Goal: Task Accomplishment & Management: Use online tool/utility

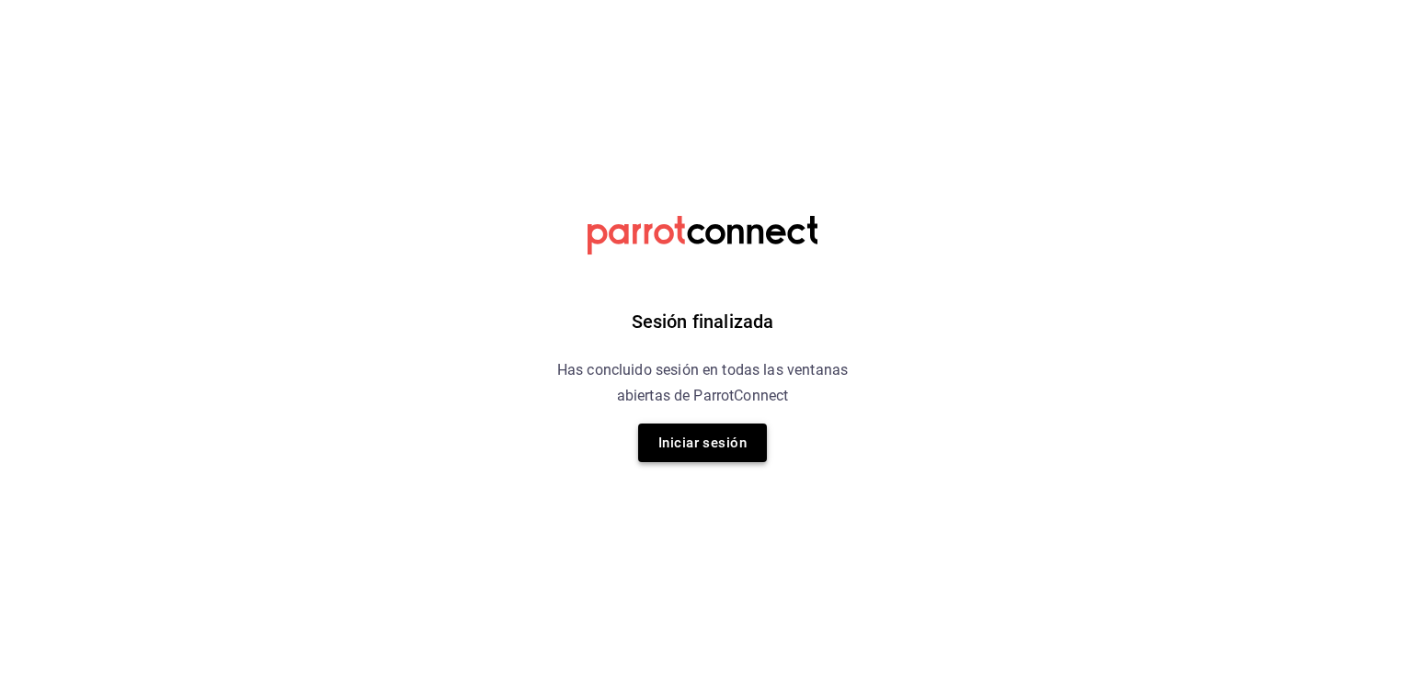
click at [717, 451] on button "Iniciar sesión" at bounding box center [702, 443] width 129 height 39
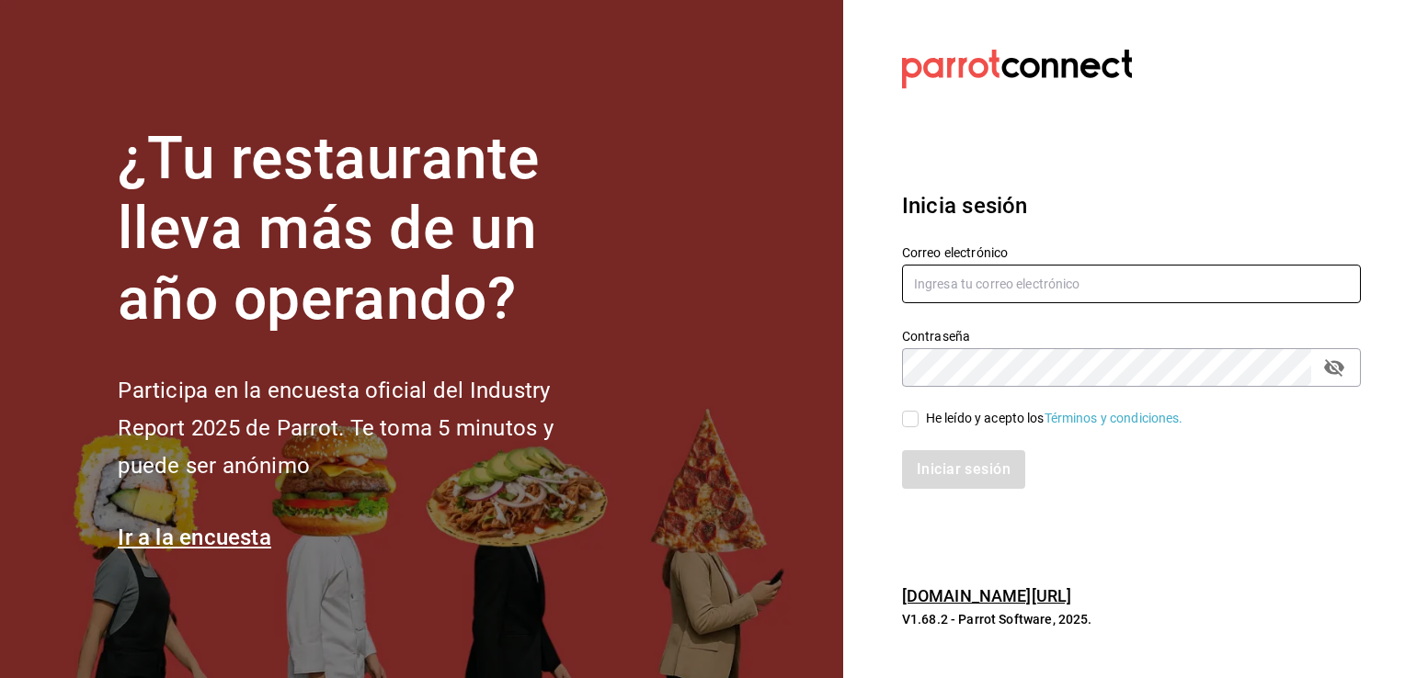
type input "[EMAIL_ADDRESS][DOMAIN_NAME]"
click at [905, 426] on input "He leído y acepto los Términos y condiciones." at bounding box center [910, 419] width 17 height 17
checkbox input "true"
type input "[EMAIL_ADDRESS][DOMAIN_NAME]"
click at [910, 420] on input "He leído y acepto los Términos y condiciones." at bounding box center [910, 419] width 17 height 17
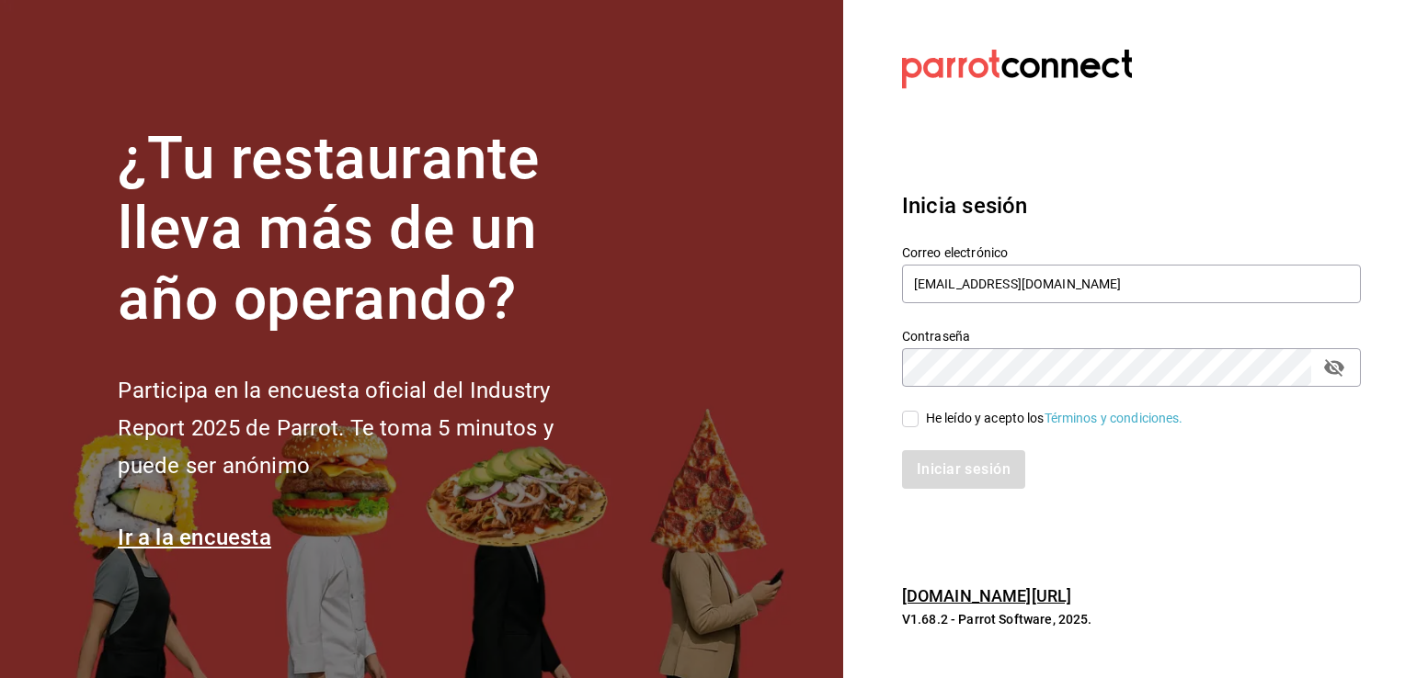
checkbox input "true"
click at [938, 483] on button "Iniciar sesión" at bounding box center [964, 469] width 125 height 39
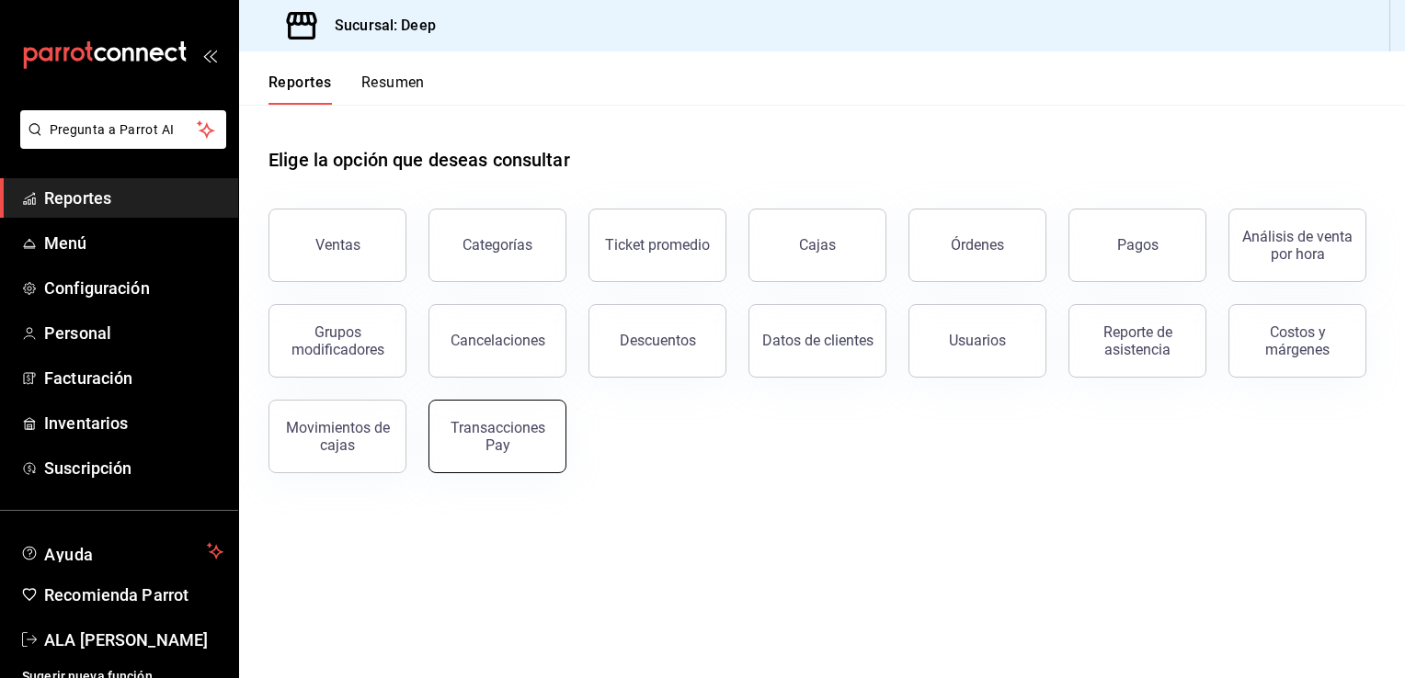
click at [485, 423] on div "Transacciones Pay" at bounding box center [497, 436] width 114 height 35
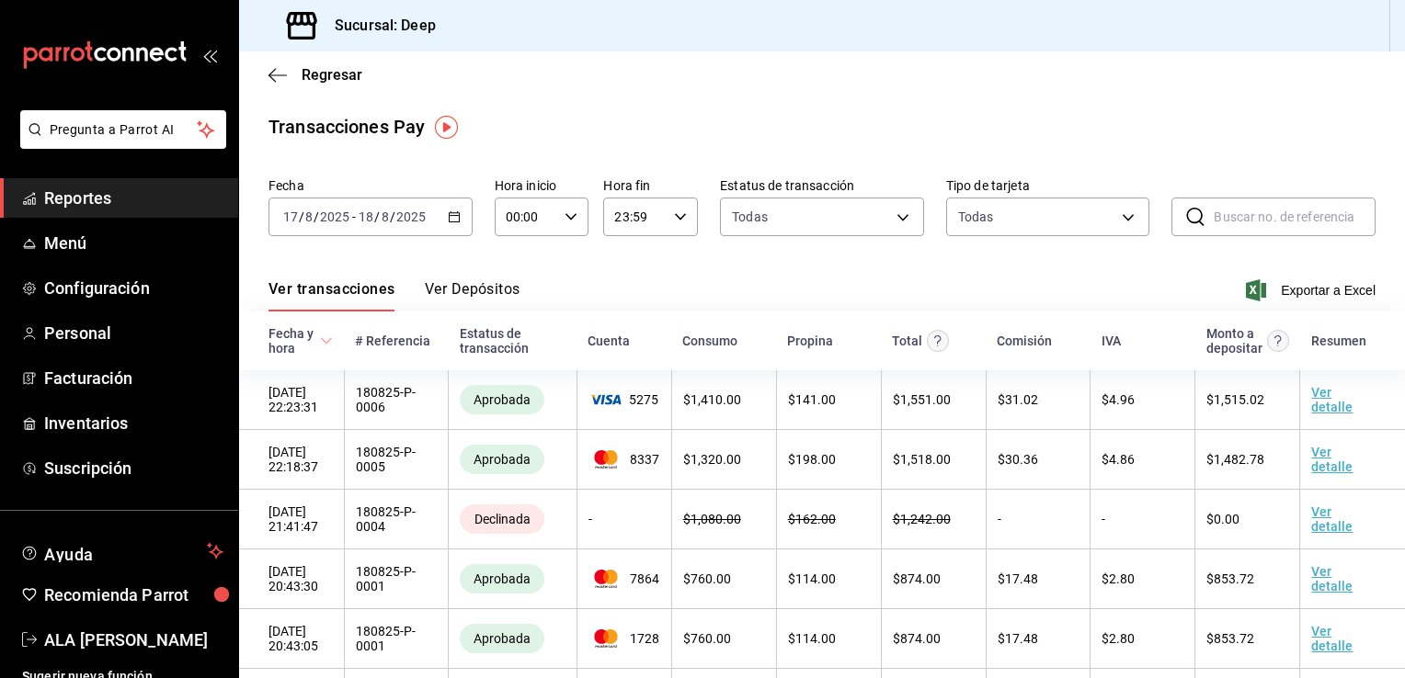
click at [451, 221] on icon "button" at bounding box center [454, 217] width 13 height 13
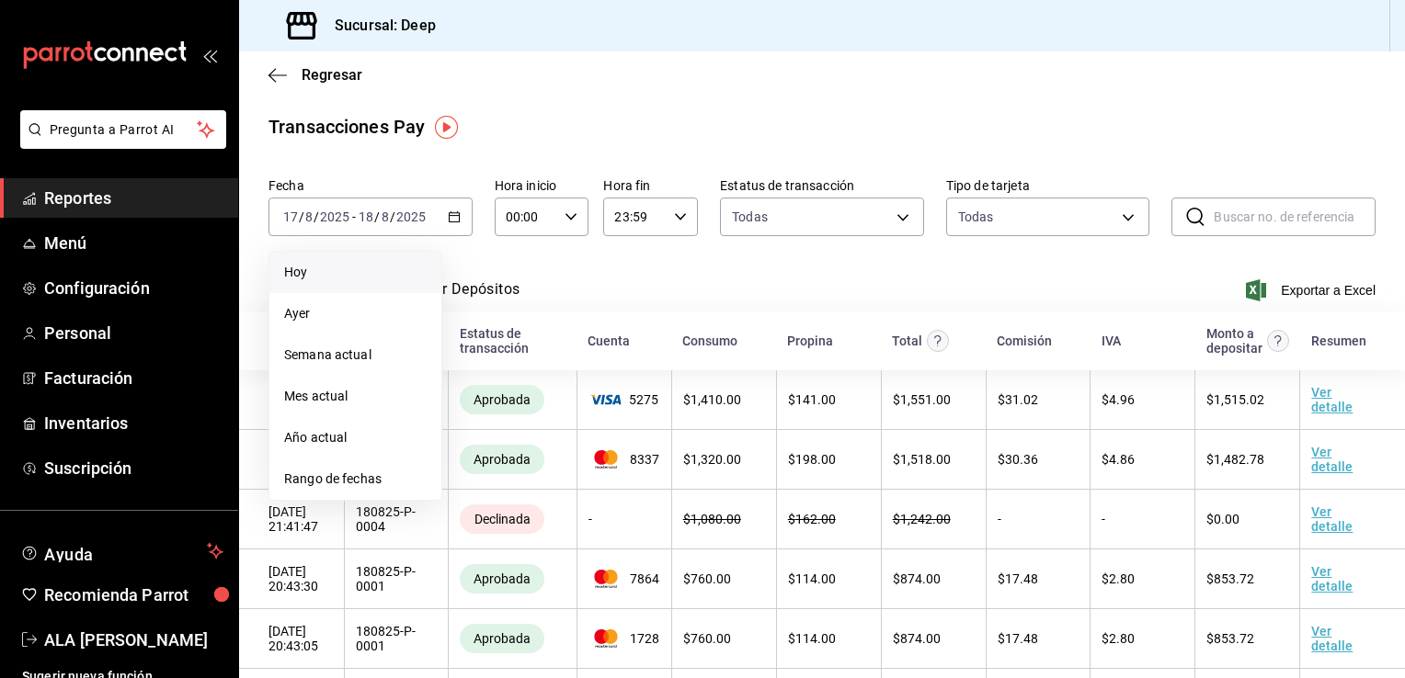
click at [304, 269] on span "Hoy" at bounding box center [355, 272] width 142 height 19
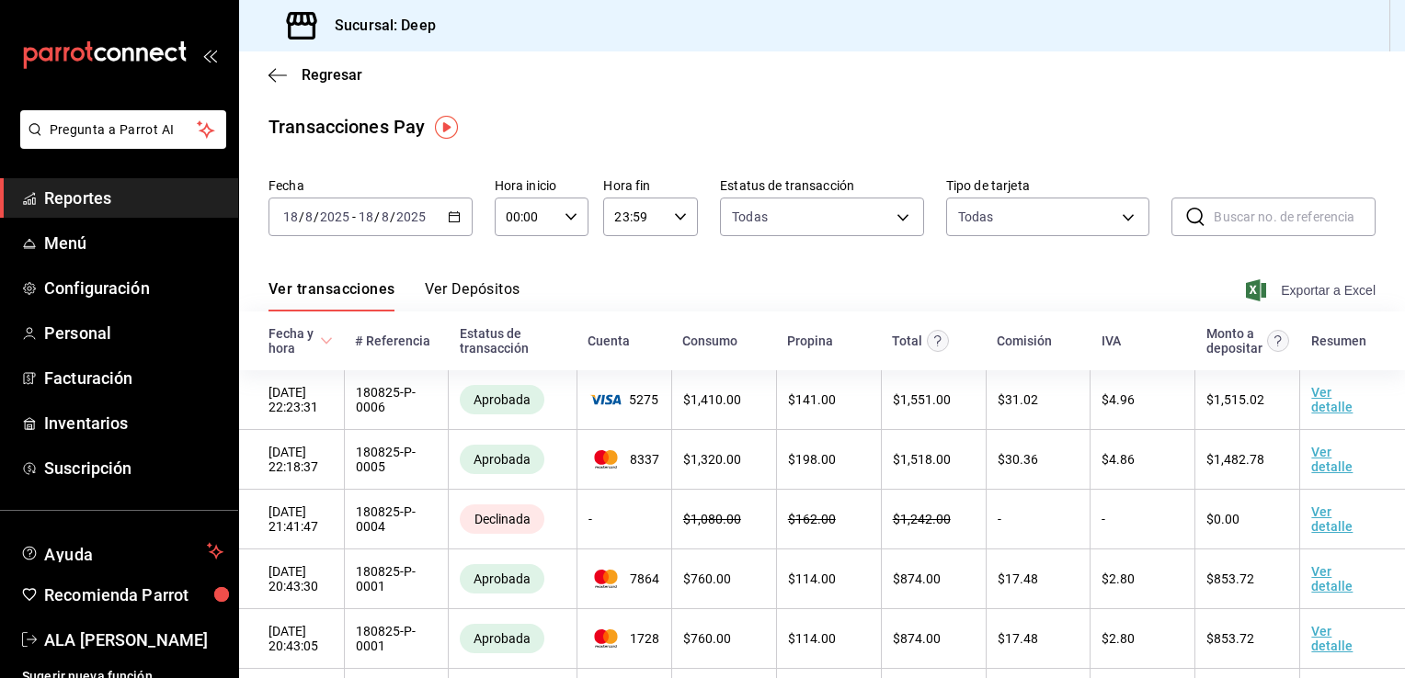
click at [1246, 296] on icon "button" at bounding box center [1256, 290] width 20 height 22
click at [1246, 296] on div "Exportando a excel..." at bounding box center [1300, 290] width 149 height 17
